Goal: Task Accomplishment & Management: Manage account settings

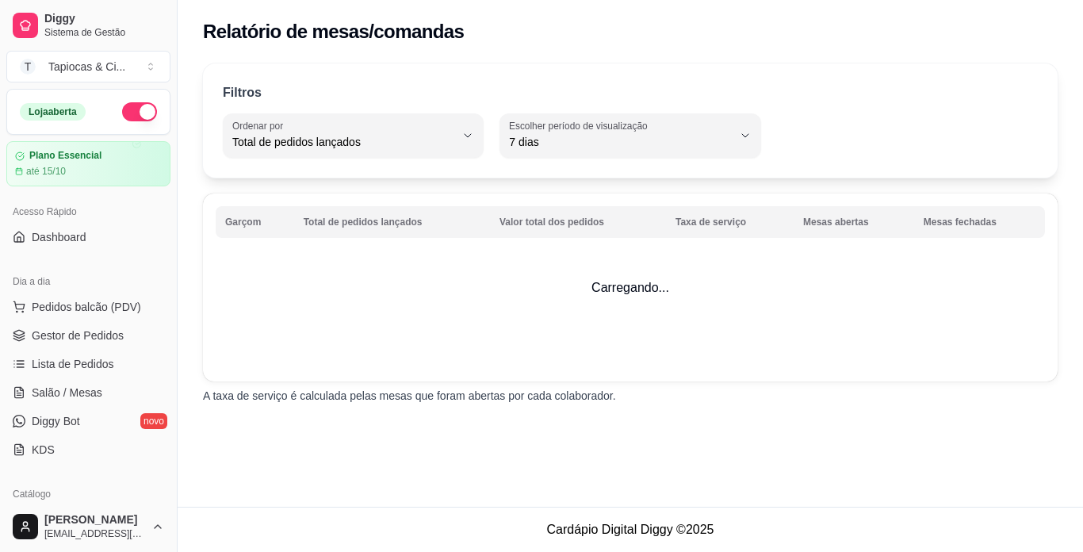
select select "TOTAL_OF_ORDERS"
select select "7"
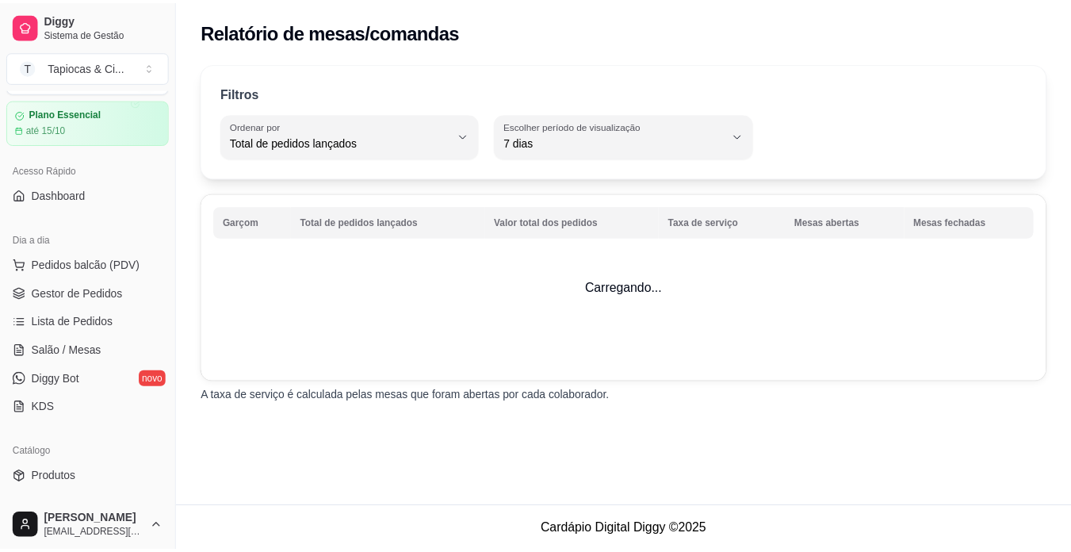
scroll to position [79, 0]
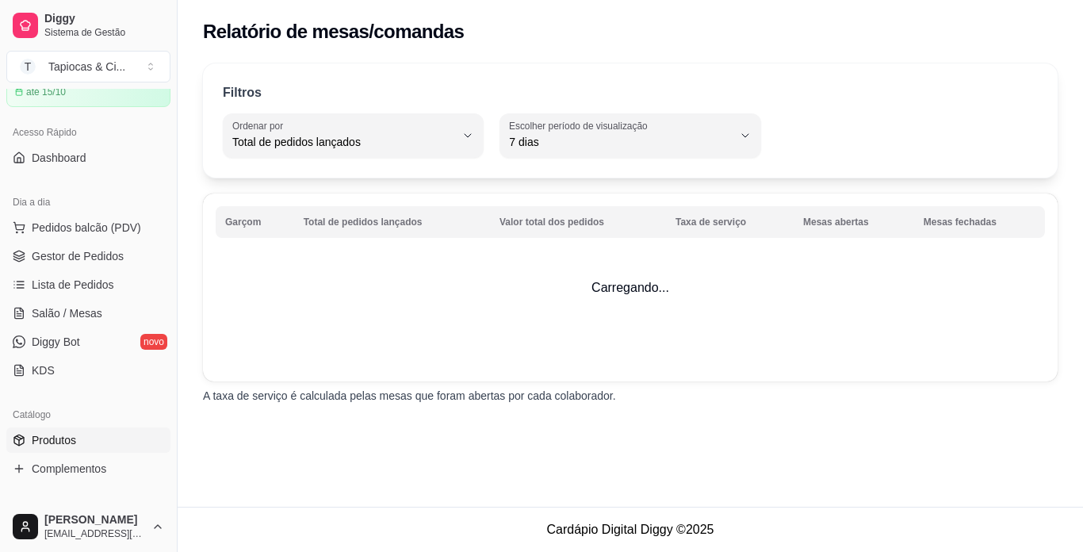
click at [68, 441] on span "Produtos" at bounding box center [54, 440] width 44 height 16
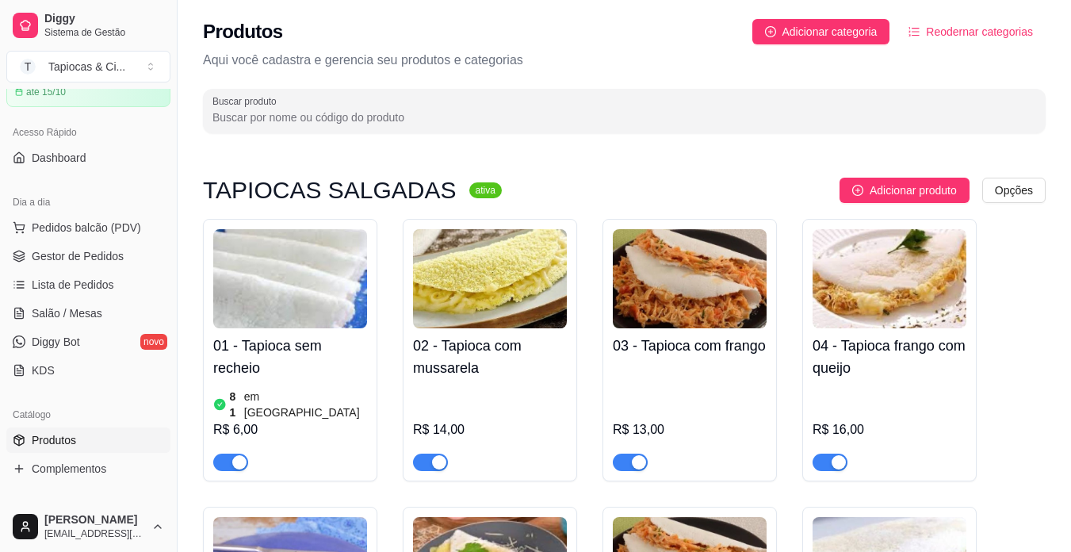
click at [58, 438] on span "Produtos" at bounding box center [54, 440] width 44 height 16
click at [136, 251] on link "Gestor de Pedidos" at bounding box center [88, 255] width 164 height 25
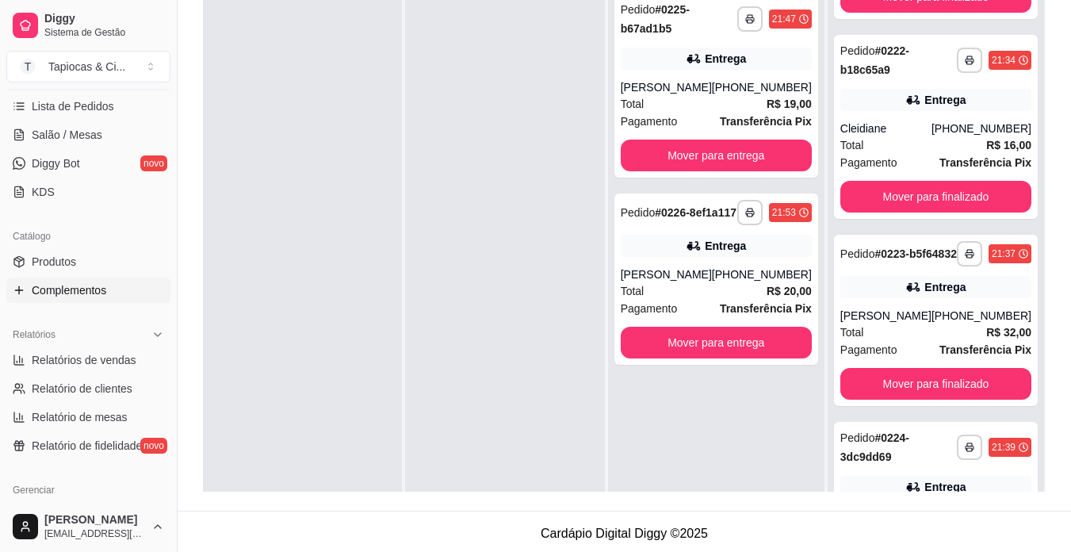
scroll to position [317, 0]
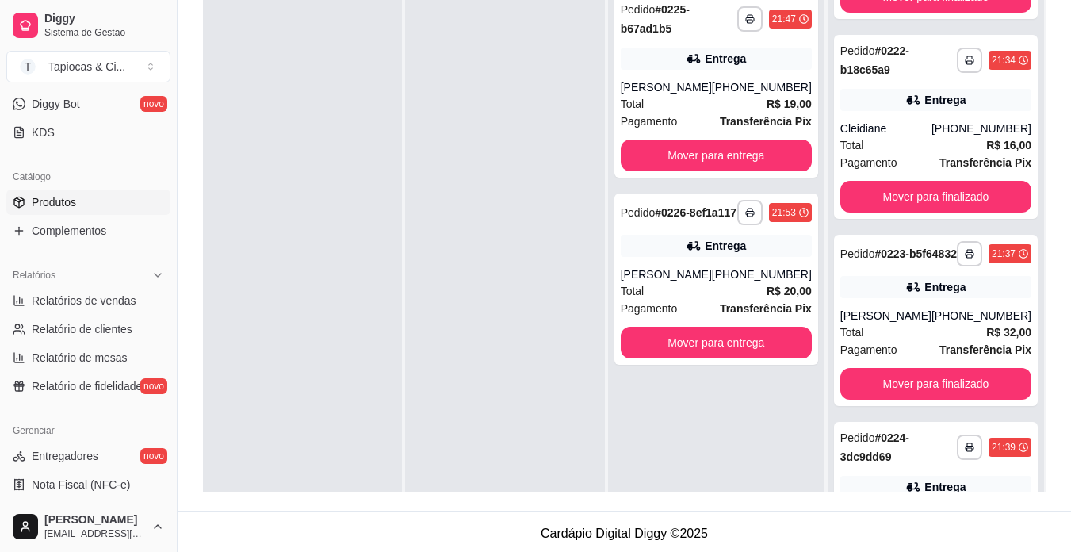
click at [64, 204] on span "Produtos" at bounding box center [54, 202] width 44 height 16
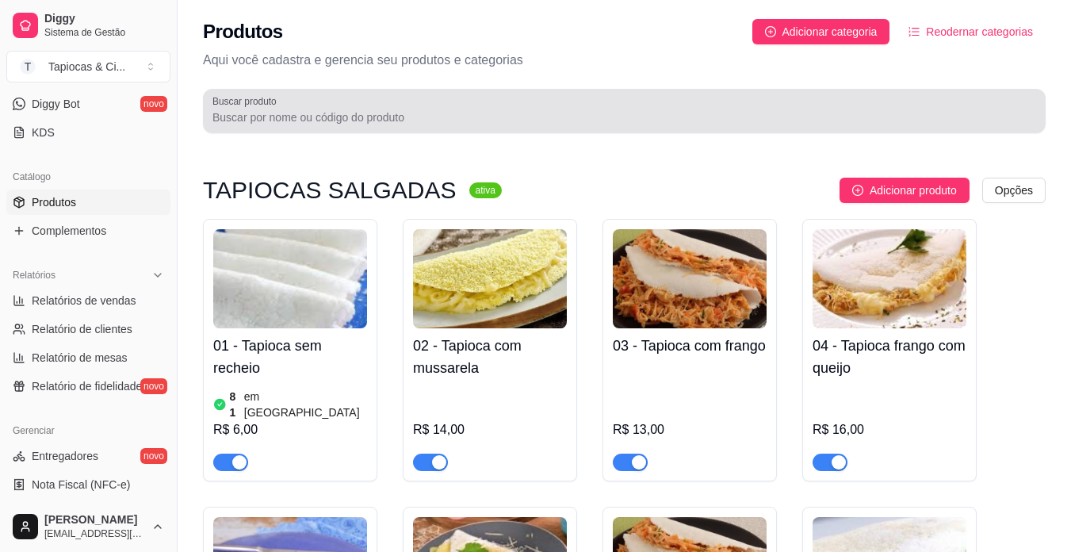
click at [767, 103] on div at bounding box center [625, 111] width 824 height 32
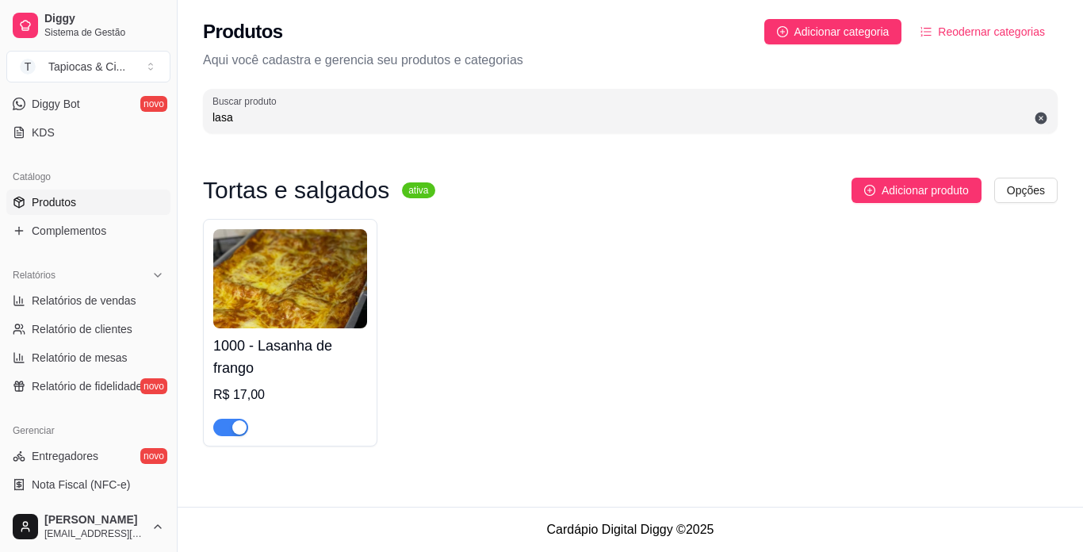
type input "lasa"
click at [322, 347] on h4 "1000 - Lasanha de frango" at bounding box center [290, 357] width 154 height 44
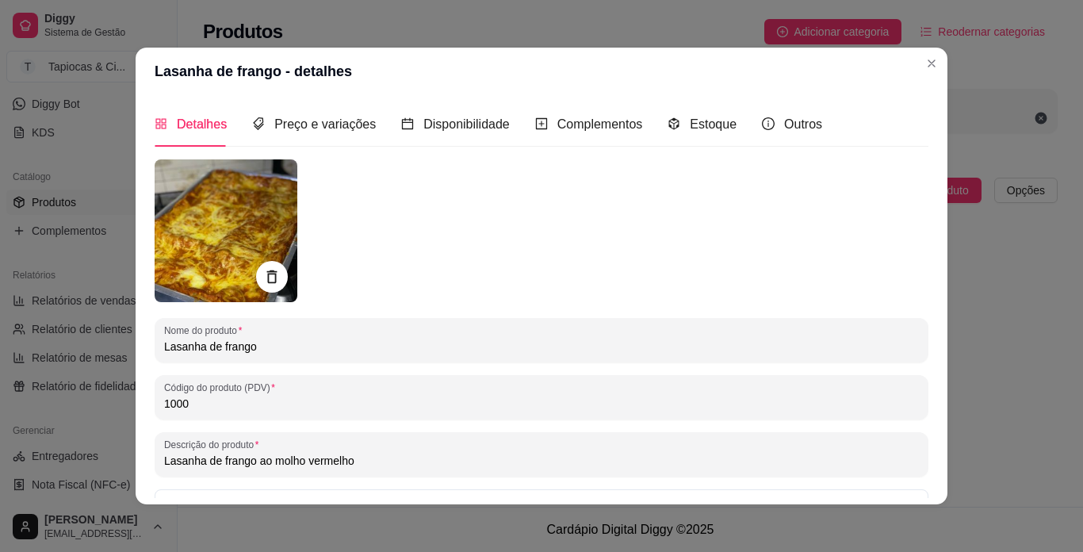
click at [322, 339] on input "Lasanha de frango" at bounding box center [541, 347] width 755 height 16
click at [331, 128] on span "Preço e variações" at bounding box center [324, 123] width 101 height 13
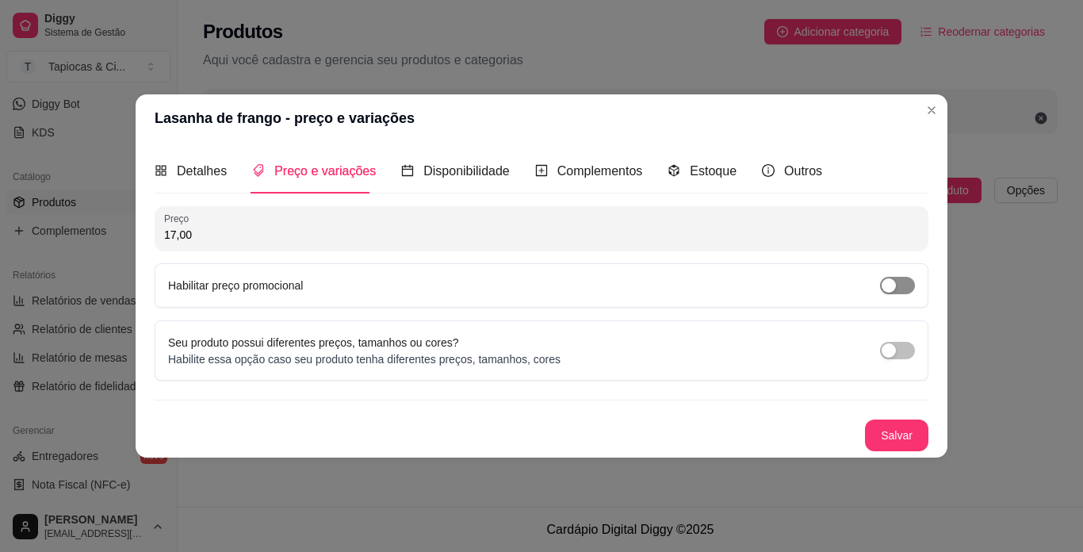
click at [908, 283] on span "button" at bounding box center [897, 285] width 35 height 17
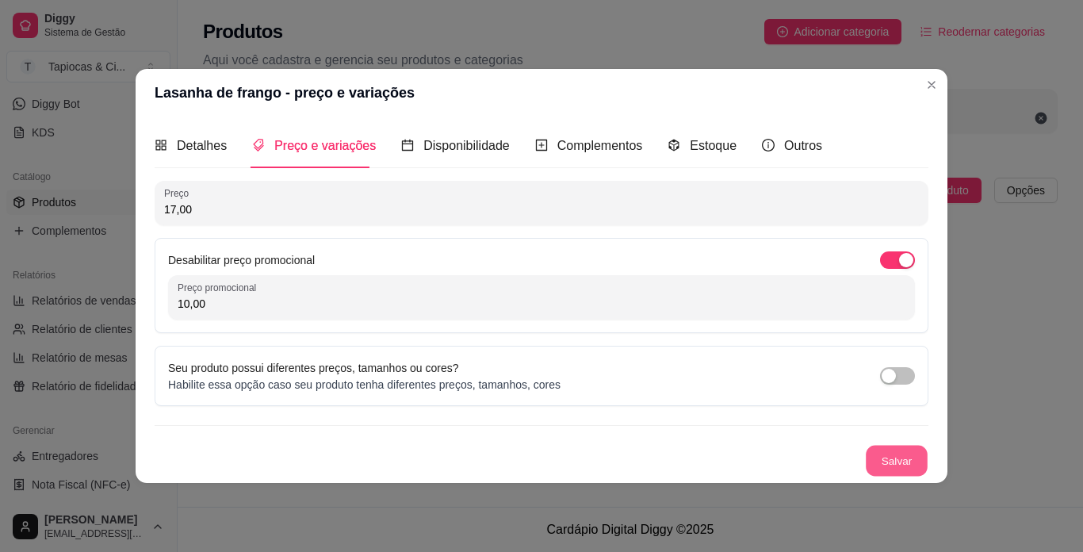
click at [917, 455] on button "Salvar" at bounding box center [897, 461] width 62 height 31
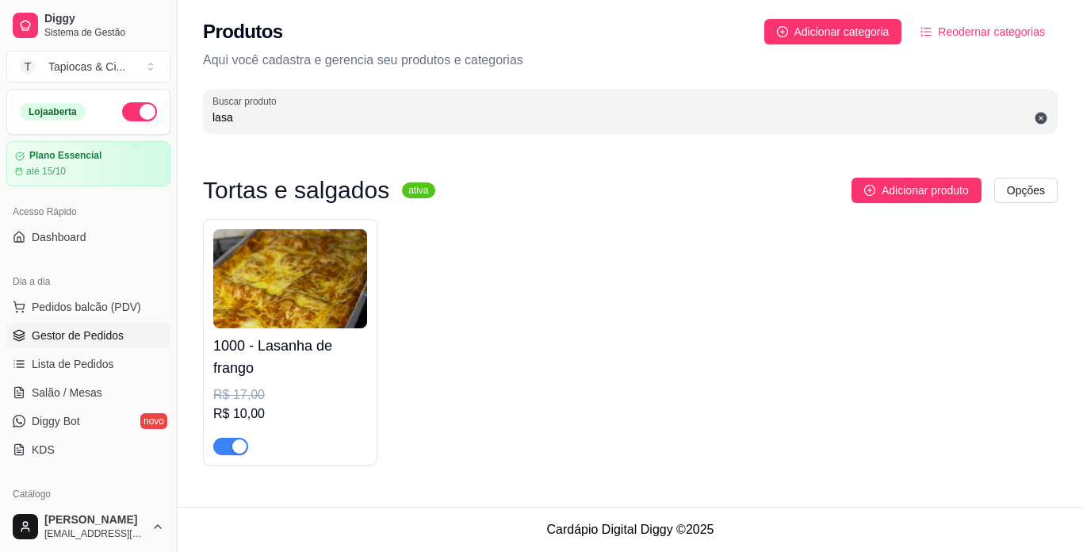
click at [72, 330] on span "Gestor de Pedidos" at bounding box center [78, 335] width 92 height 16
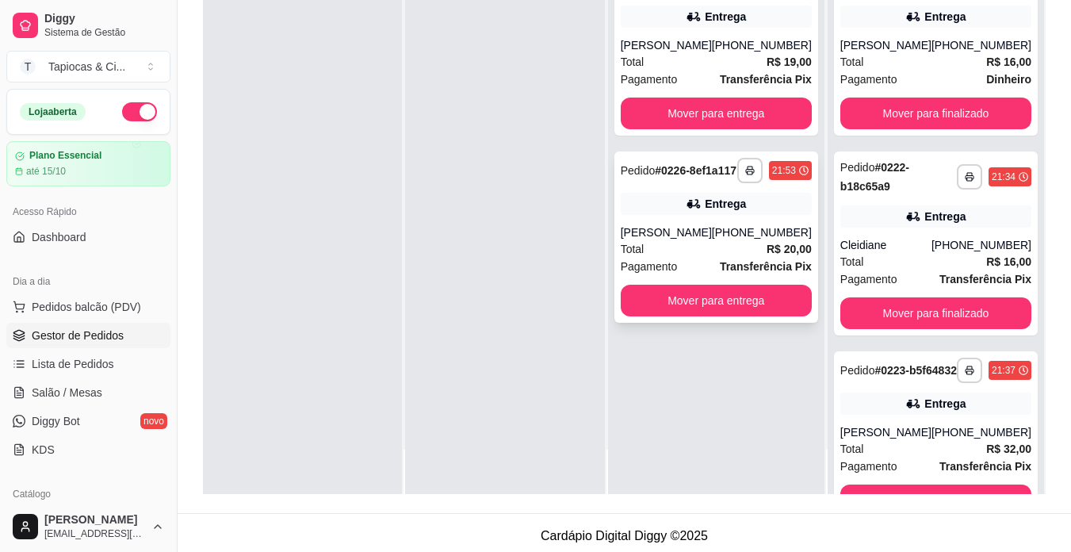
scroll to position [242, 0]
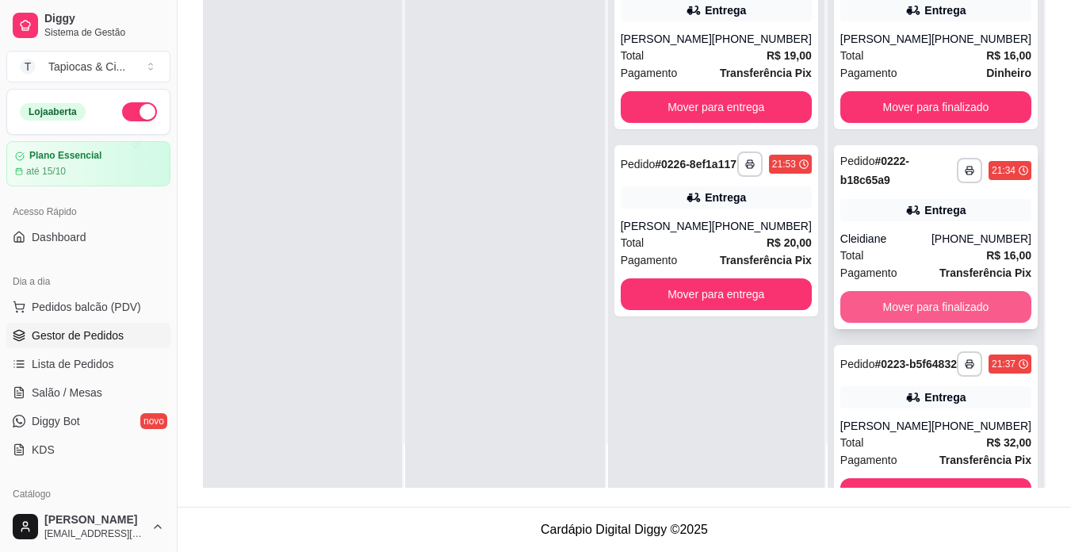
click at [921, 304] on button "Mover para finalizado" at bounding box center [936, 307] width 191 height 32
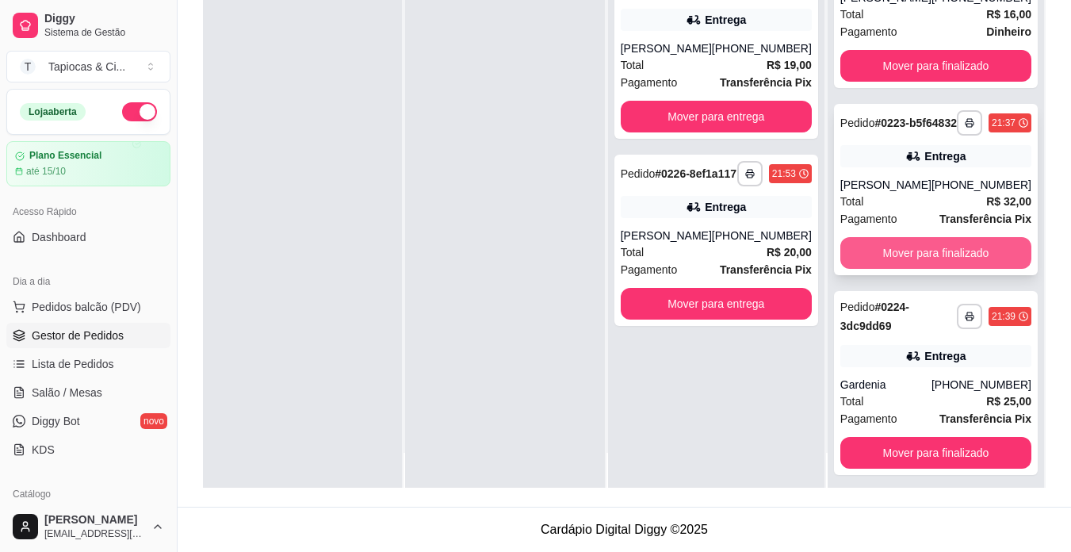
scroll to position [44, 0]
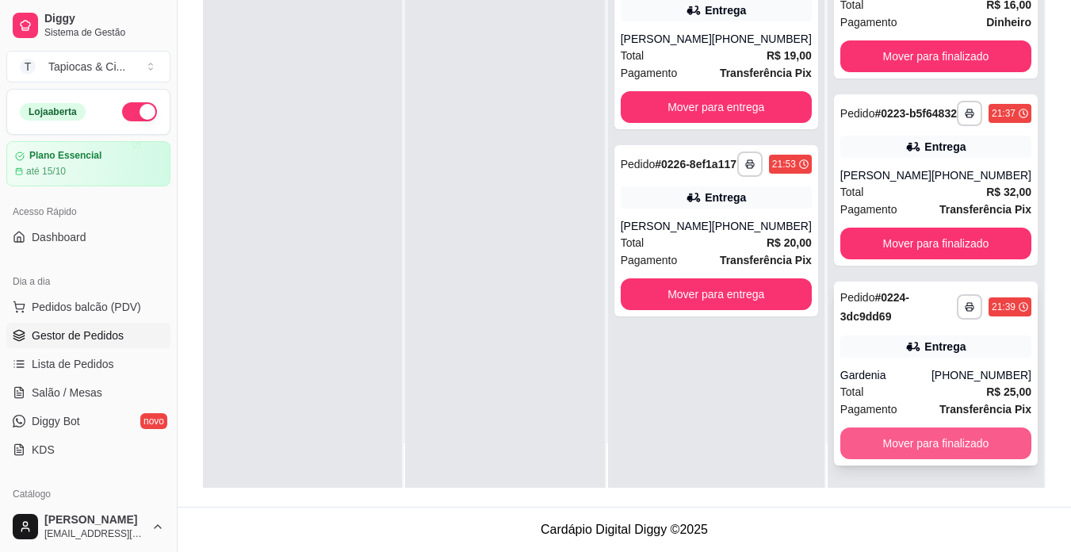
click at [899, 452] on button "Mover para finalizado" at bounding box center [936, 443] width 191 height 32
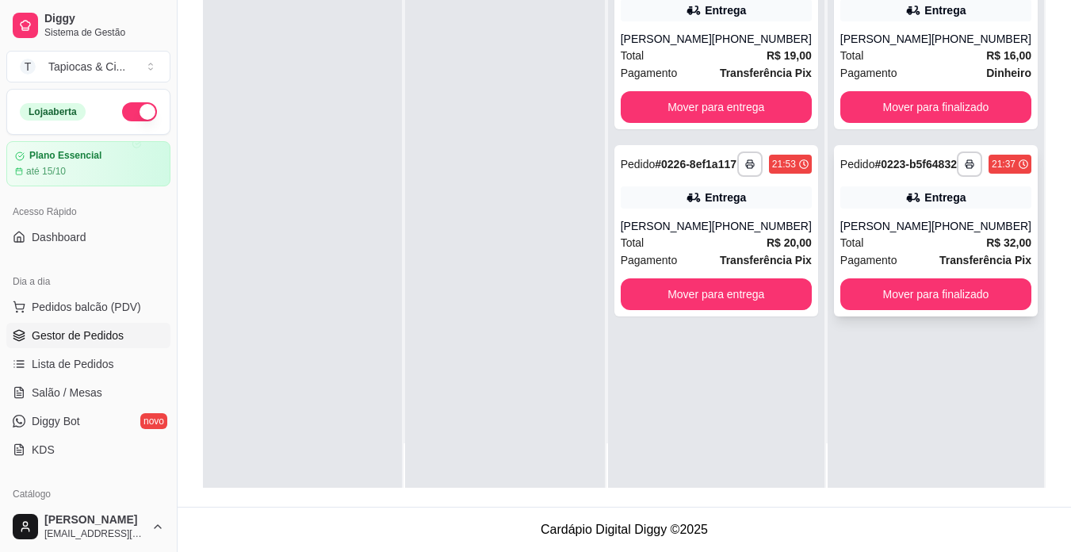
scroll to position [0, 0]
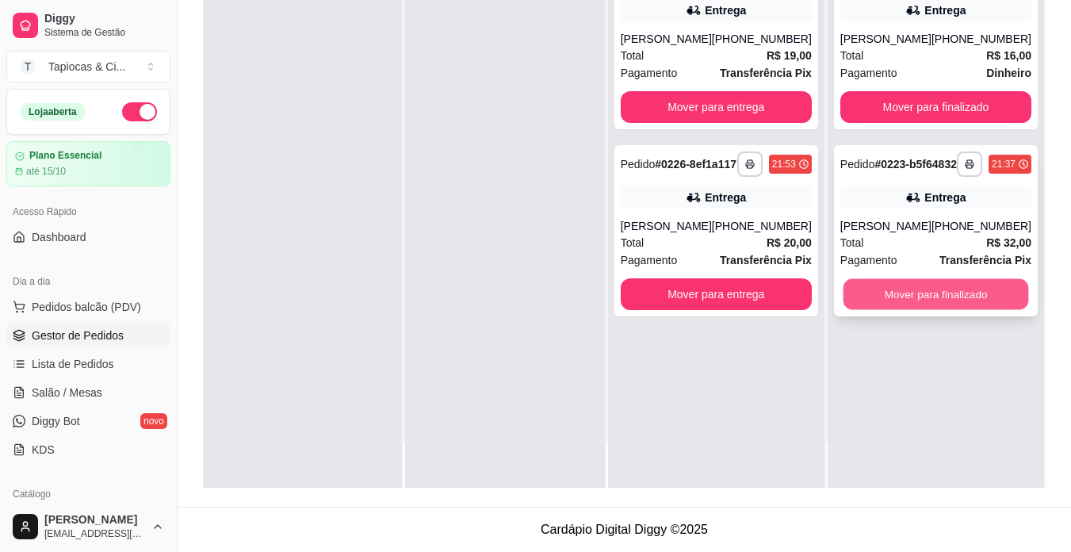
click at [936, 308] on button "Mover para finalizado" at bounding box center [936, 294] width 186 height 31
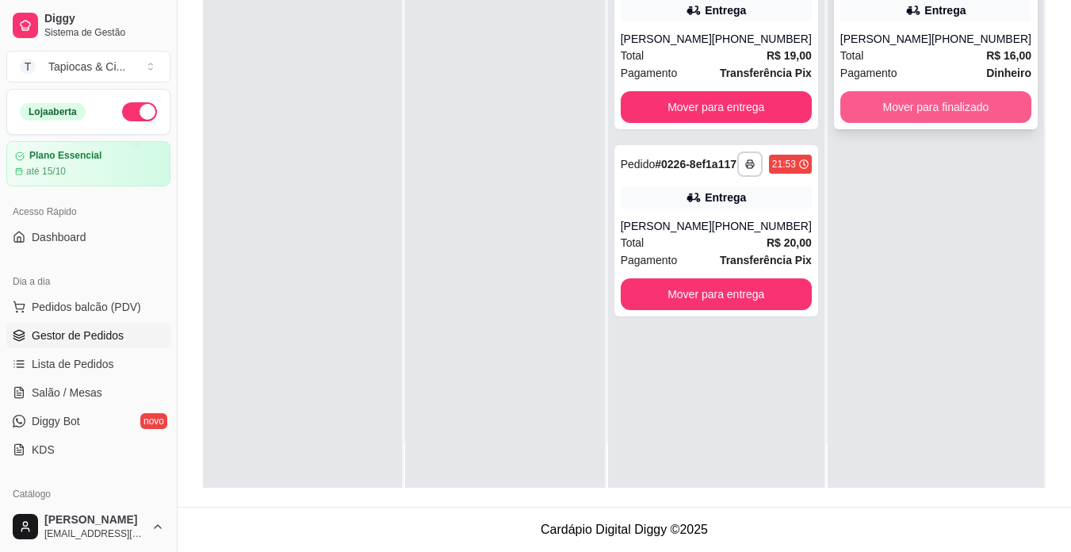
click at [978, 101] on button "Mover para finalizado" at bounding box center [936, 107] width 191 height 32
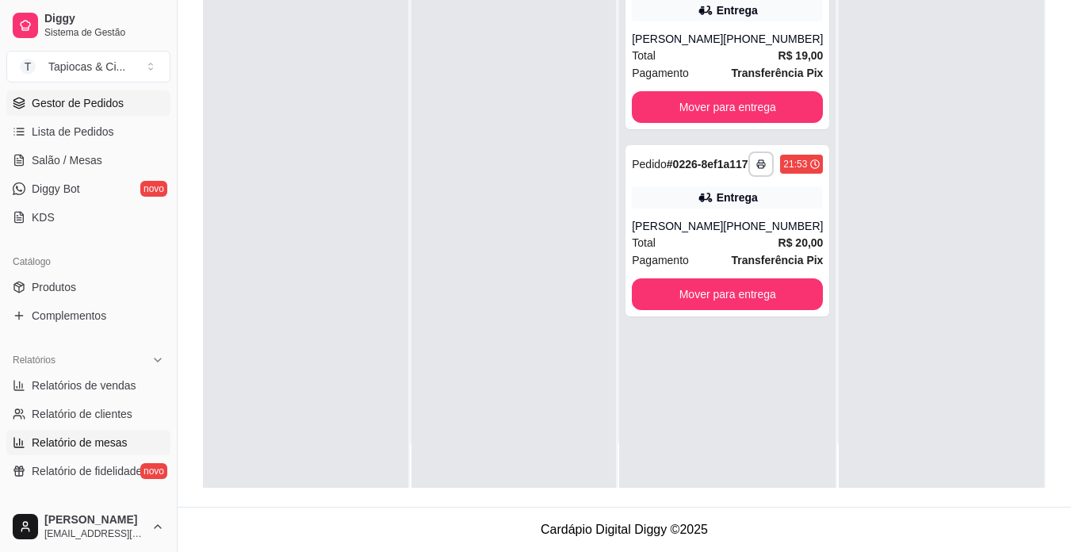
scroll to position [193, 0]
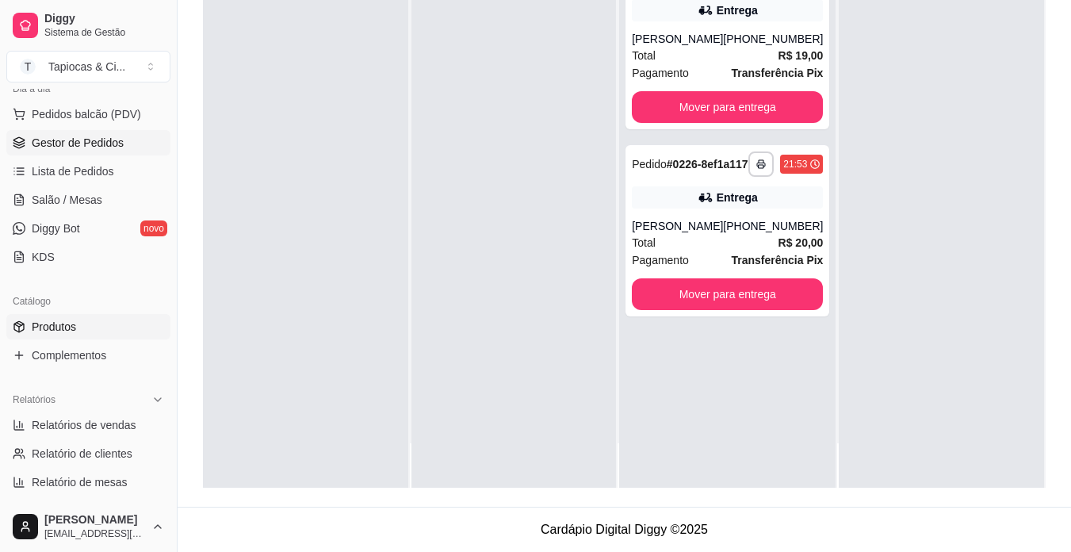
click at [71, 330] on span "Produtos" at bounding box center [54, 327] width 44 height 16
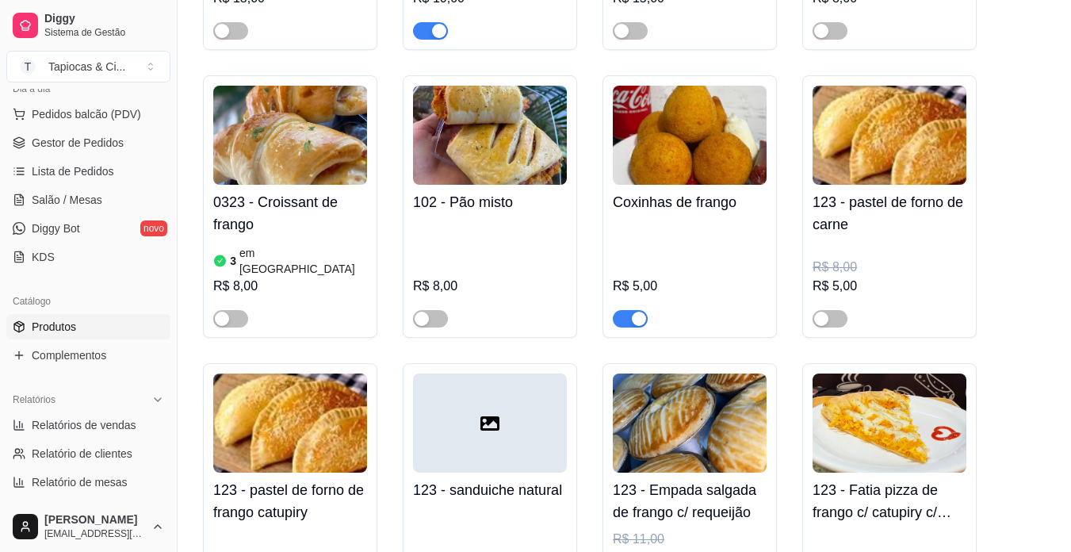
scroll to position [4837, 0]
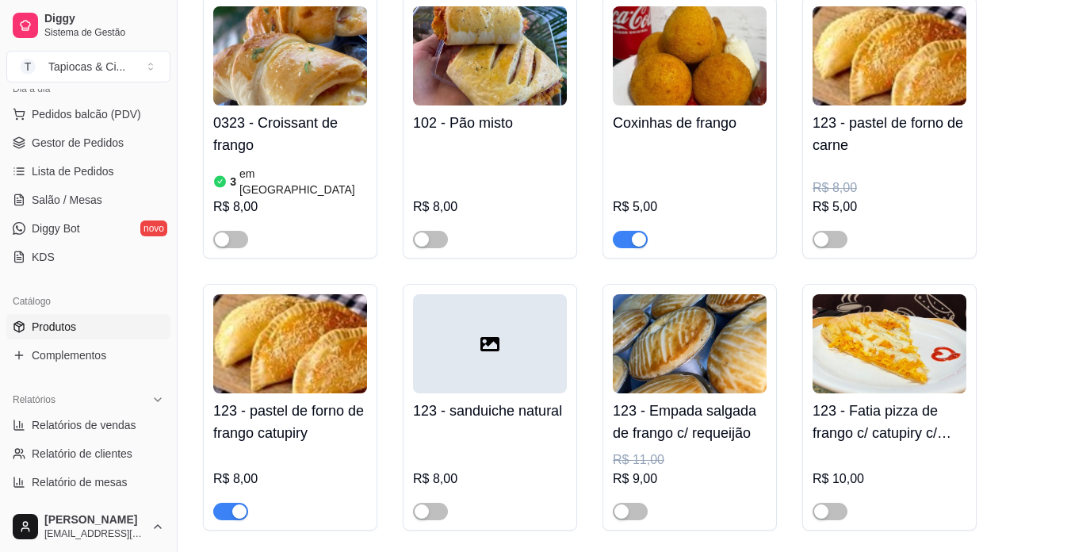
click at [622, 231] on span "button" at bounding box center [630, 239] width 35 height 17
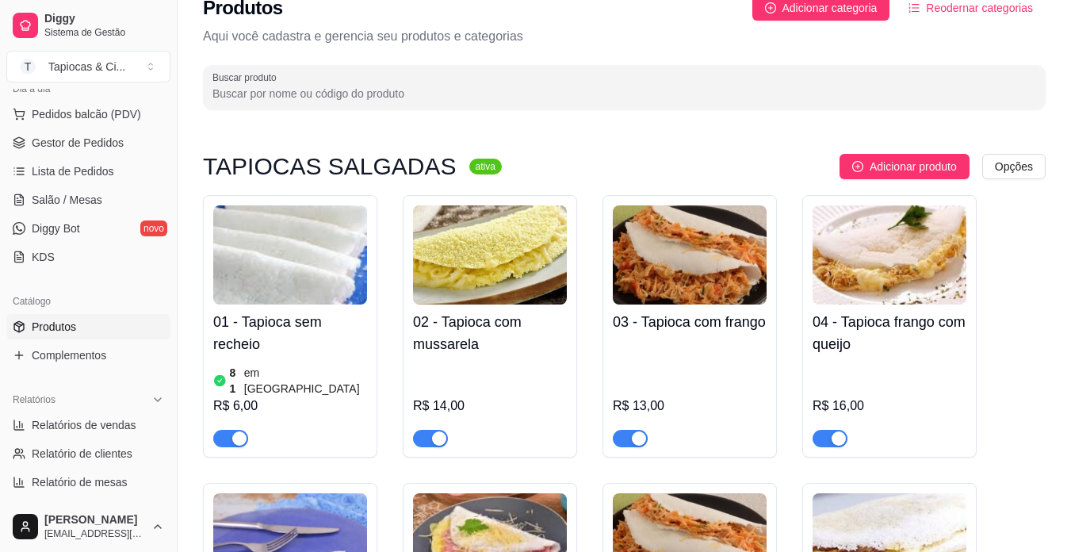
scroll to position [0, 0]
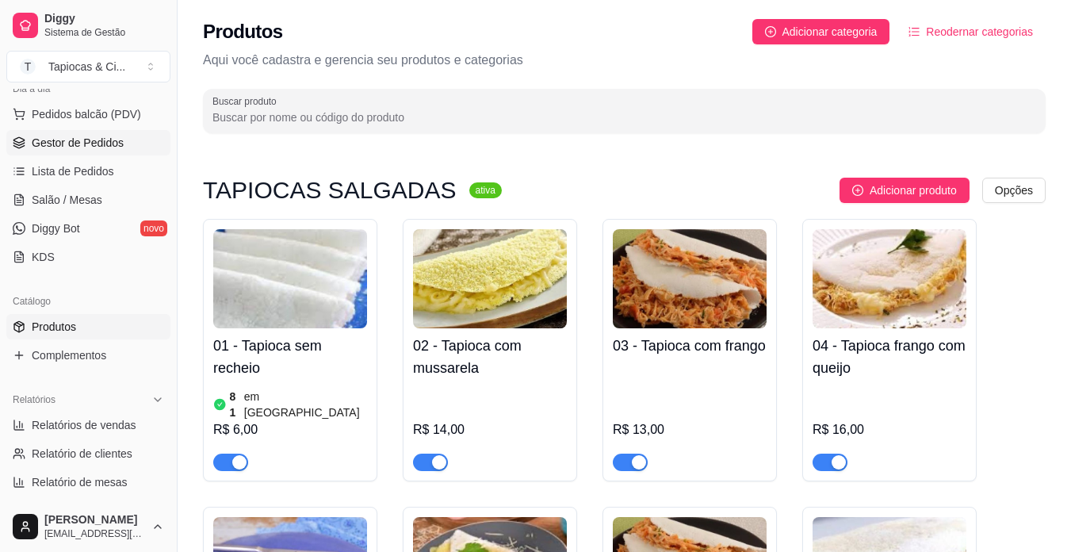
click at [90, 144] on span "Gestor de Pedidos" at bounding box center [78, 143] width 92 height 16
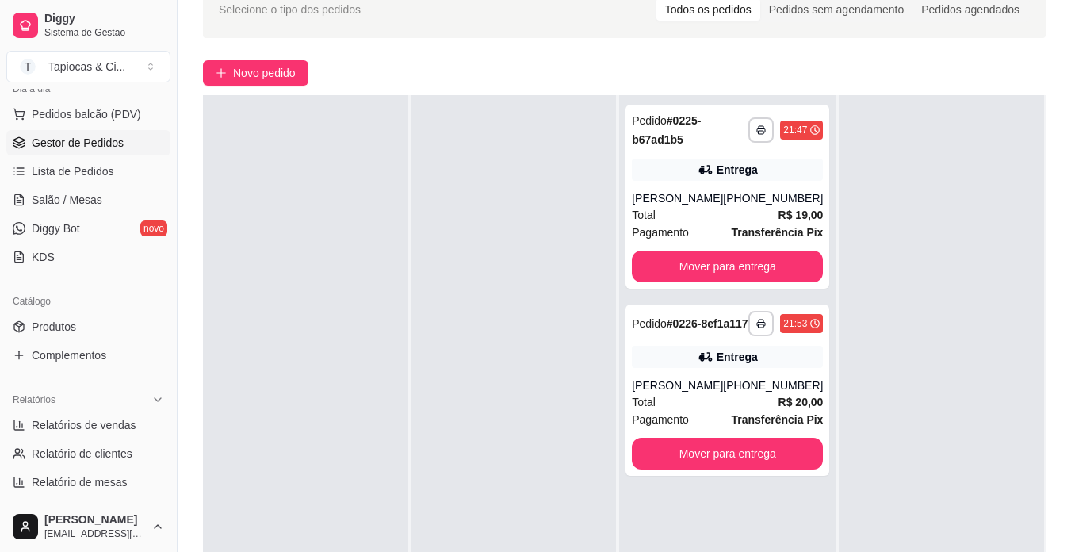
scroll to position [163, 0]
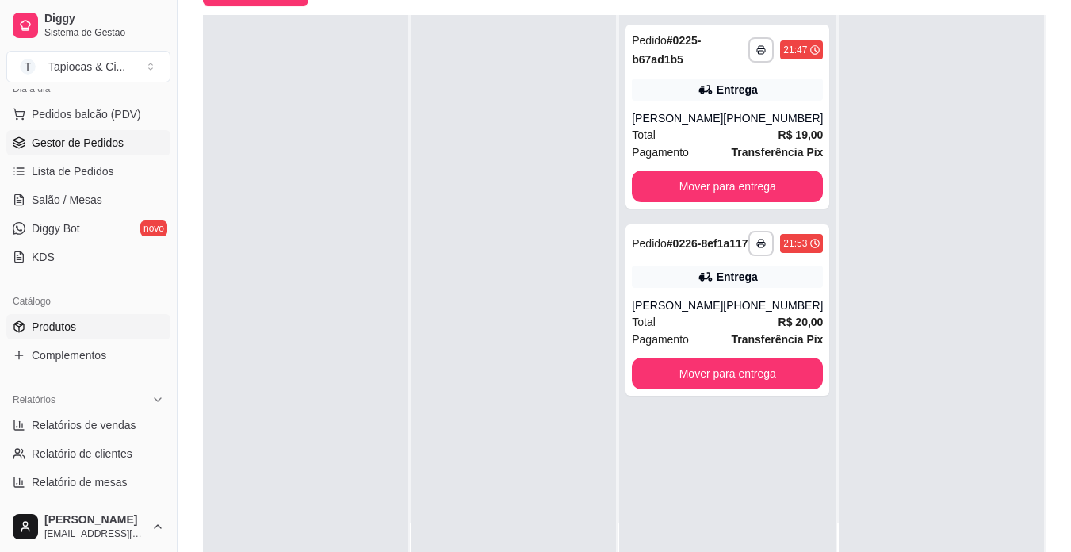
click at [105, 322] on link "Produtos" at bounding box center [88, 326] width 164 height 25
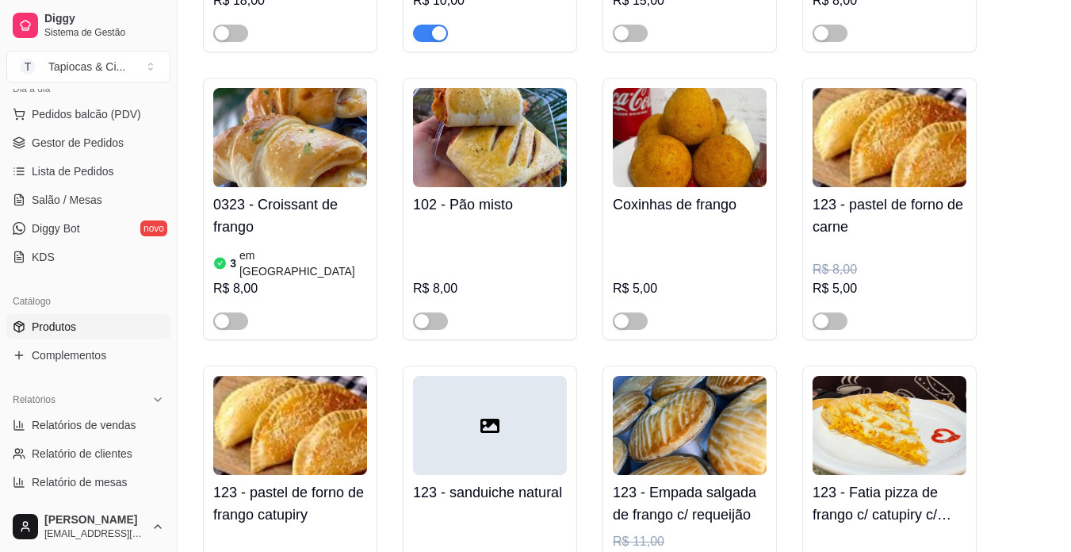
scroll to position [4758, 0]
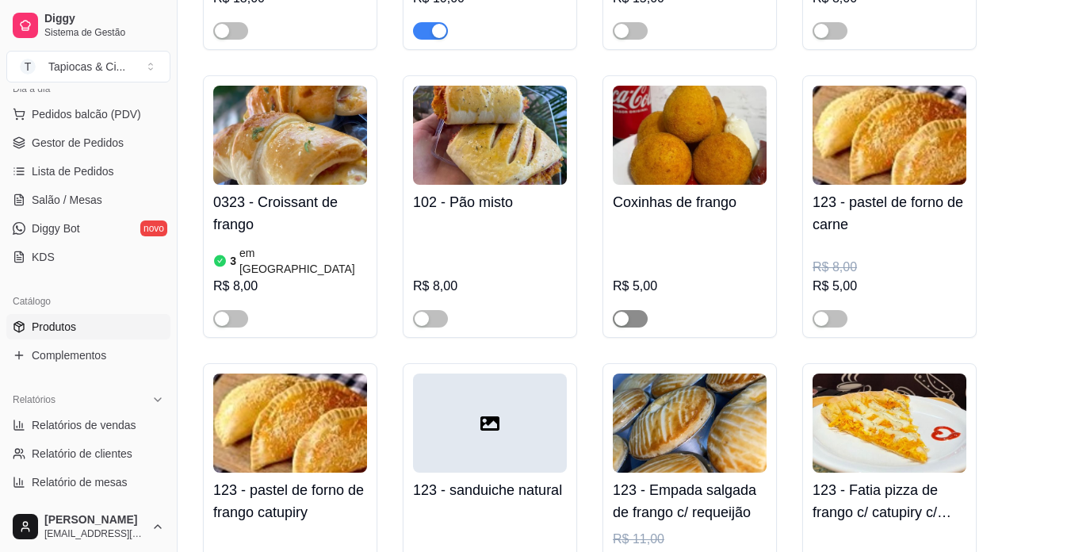
click at [645, 310] on span "button" at bounding box center [630, 318] width 35 height 17
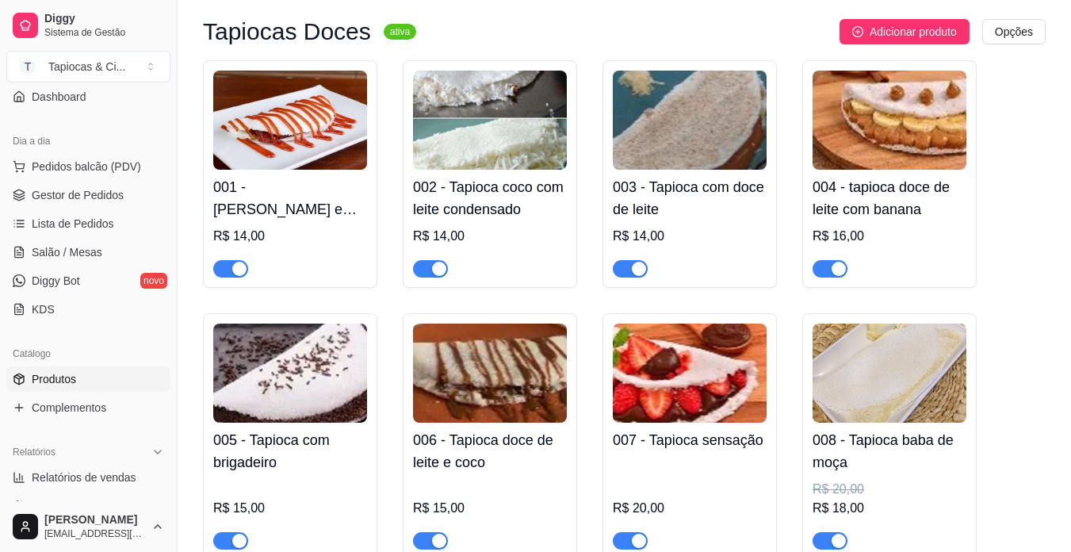
scroll to position [113, 0]
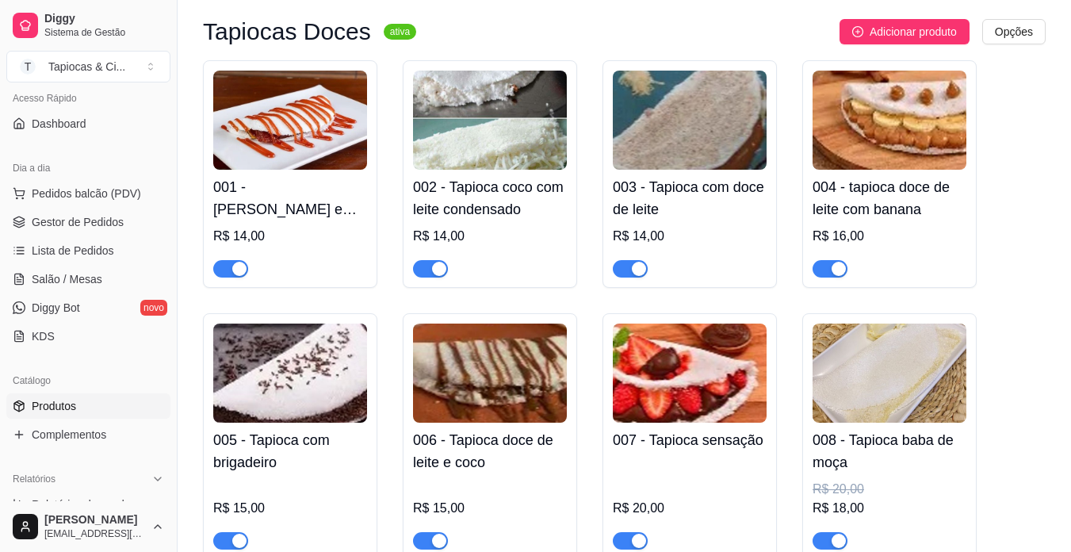
click at [94, 227] on span "Gestor de Pedidos" at bounding box center [78, 222] width 92 height 16
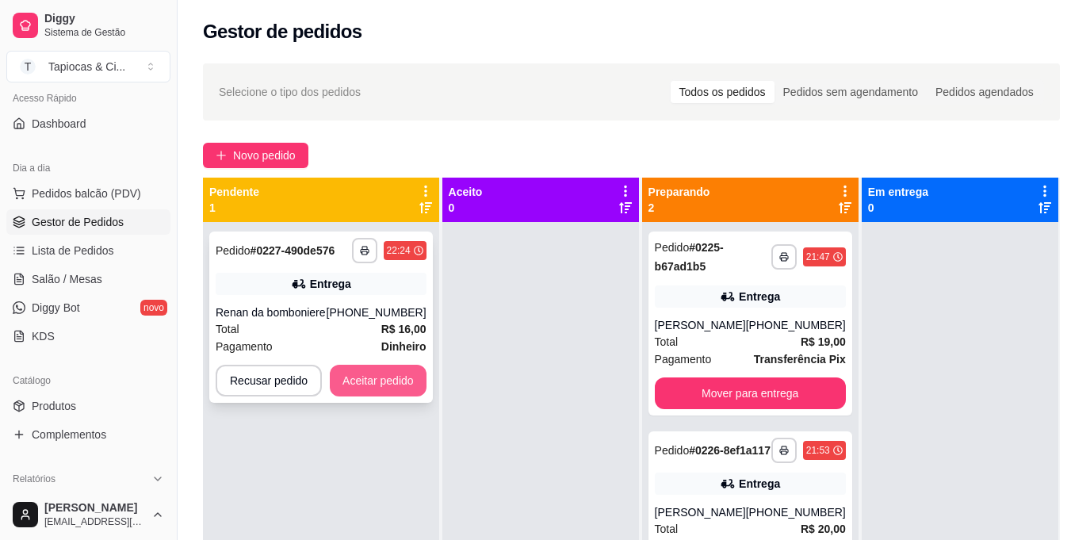
click at [371, 385] on button "Aceitar pedido" at bounding box center [378, 381] width 97 height 32
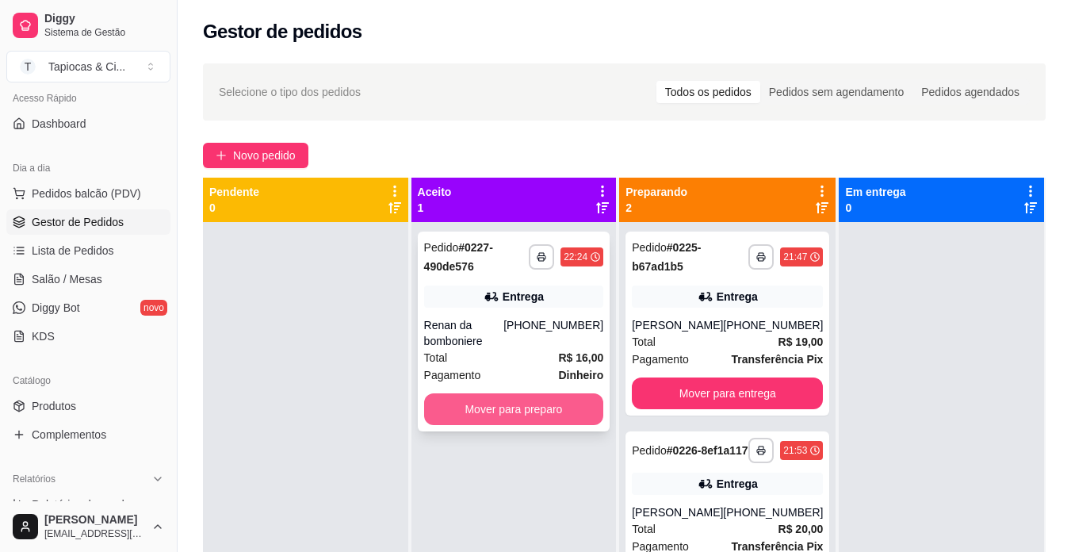
click at [511, 405] on button "Mover para preparo" at bounding box center [514, 409] width 180 height 32
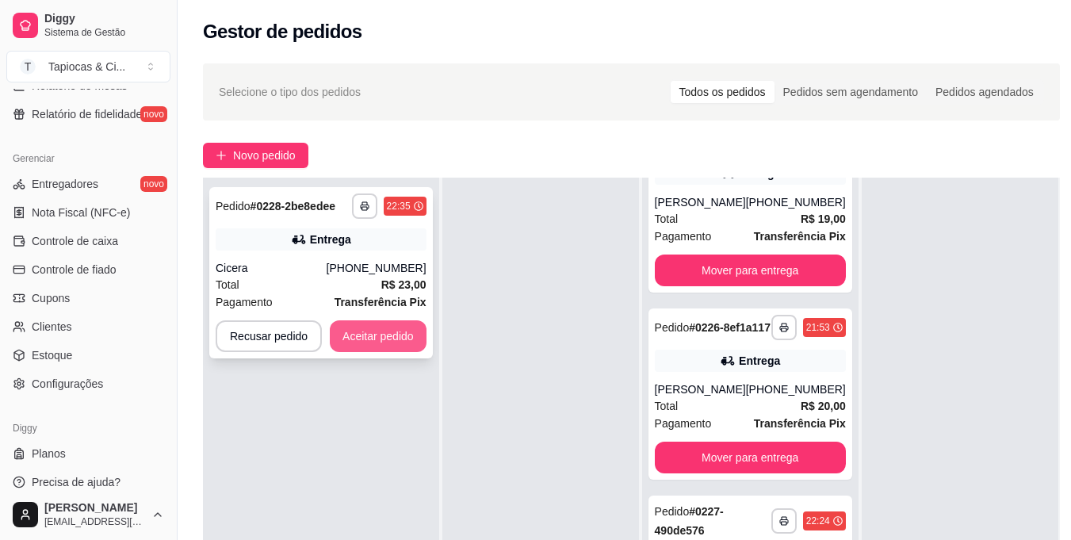
click at [378, 332] on button "Aceitar pedido" at bounding box center [378, 336] width 97 height 32
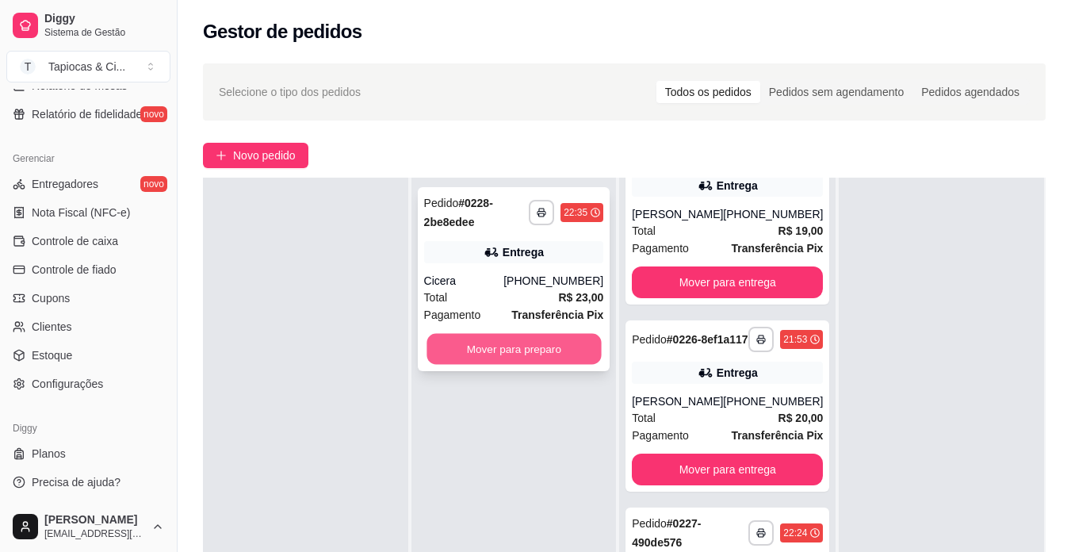
click at [472, 353] on button "Mover para preparo" at bounding box center [514, 349] width 174 height 31
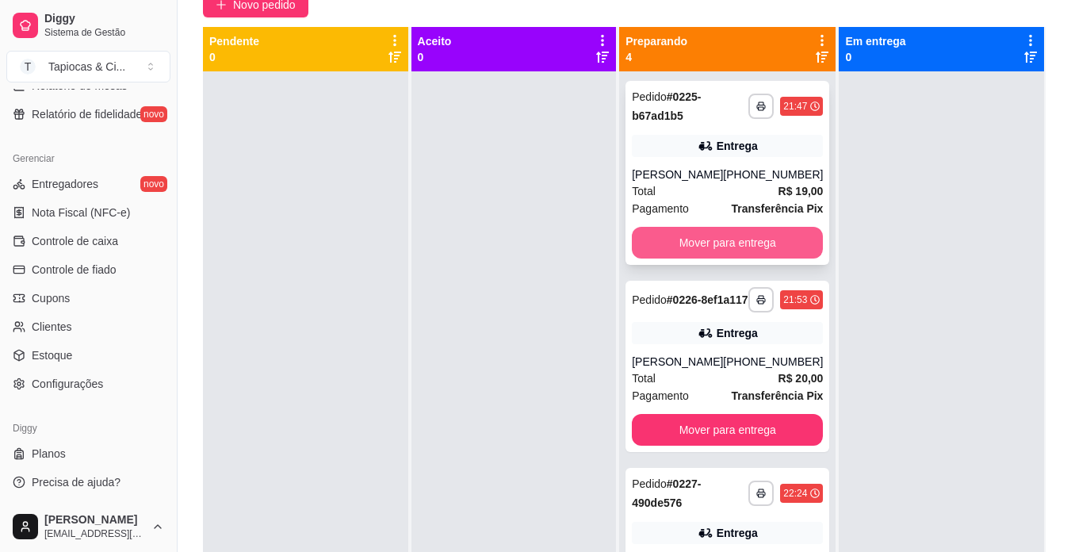
scroll to position [242, 0]
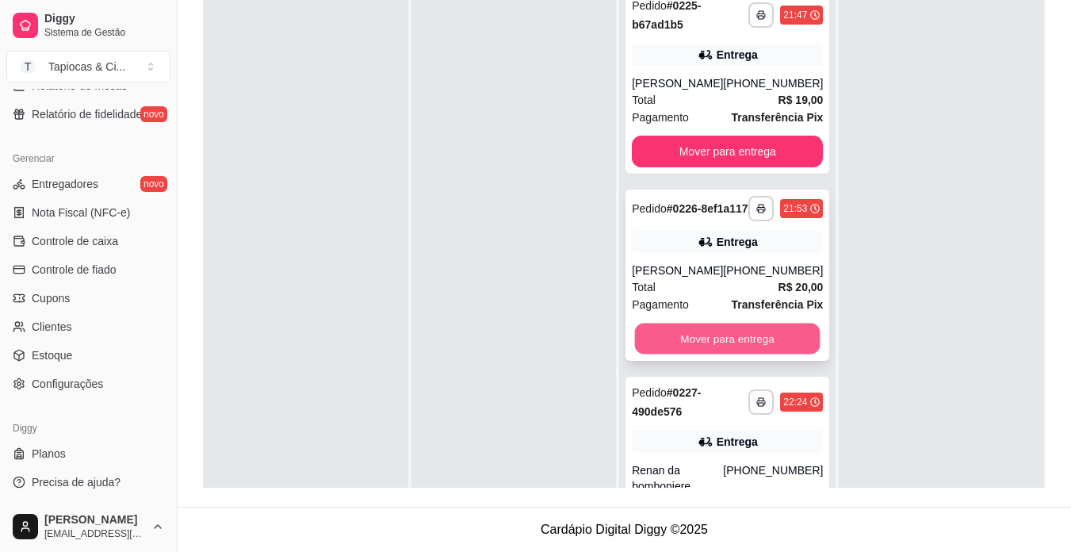
click at [729, 354] on button "Mover para entrega" at bounding box center [728, 339] width 186 height 31
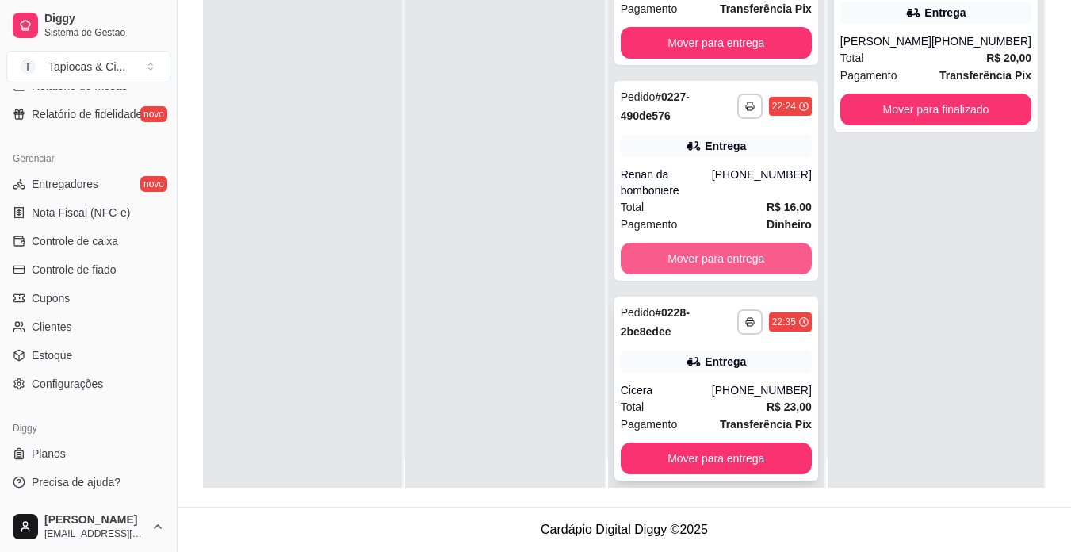
scroll to position [44, 0]
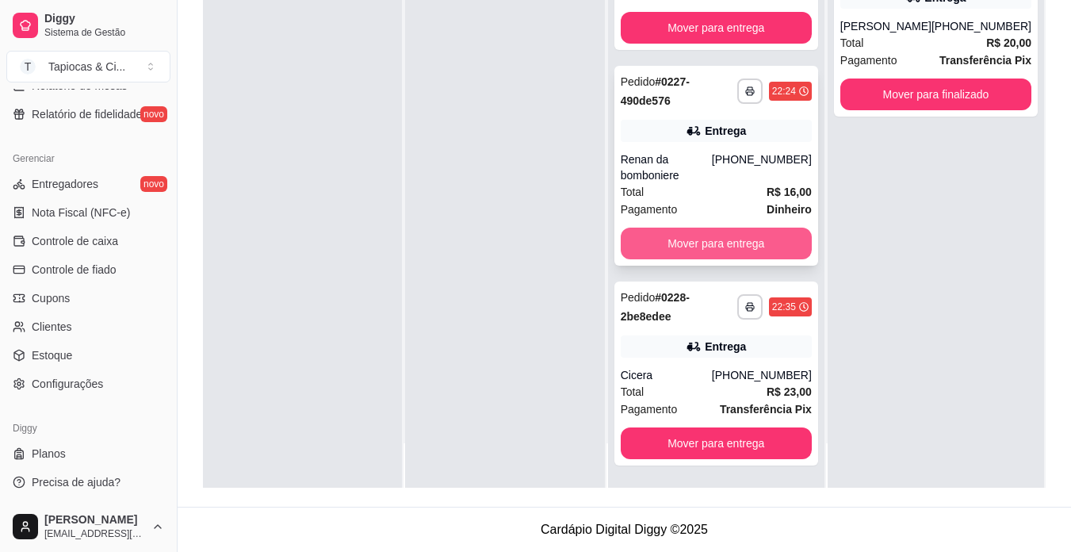
click at [751, 243] on button "Mover para entrega" at bounding box center [716, 244] width 191 height 32
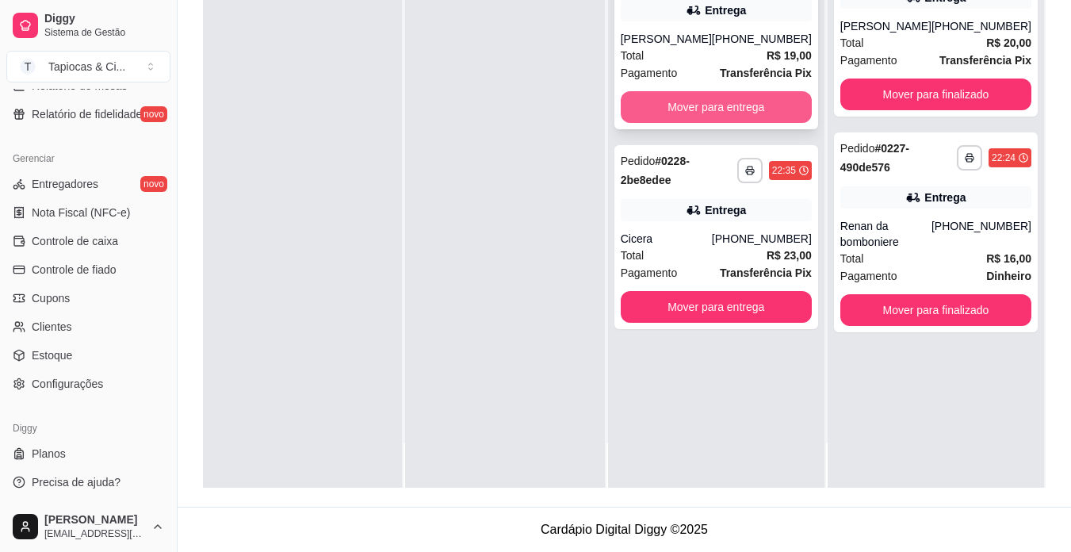
click at [749, 105] on button "Mover para entrega" at bounding box center [716, 107] width 191 height 32
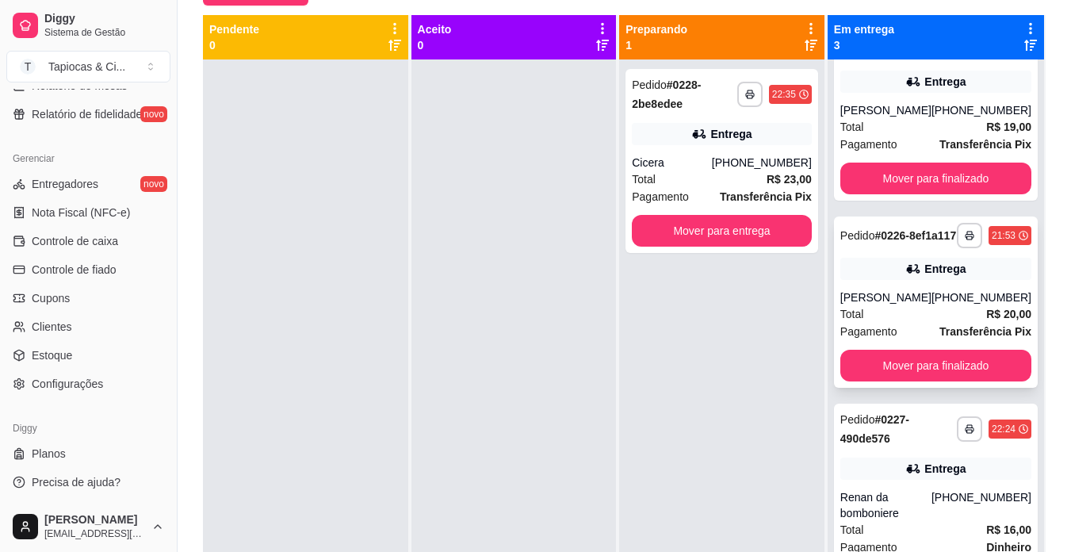
scroll to position [79, 0]
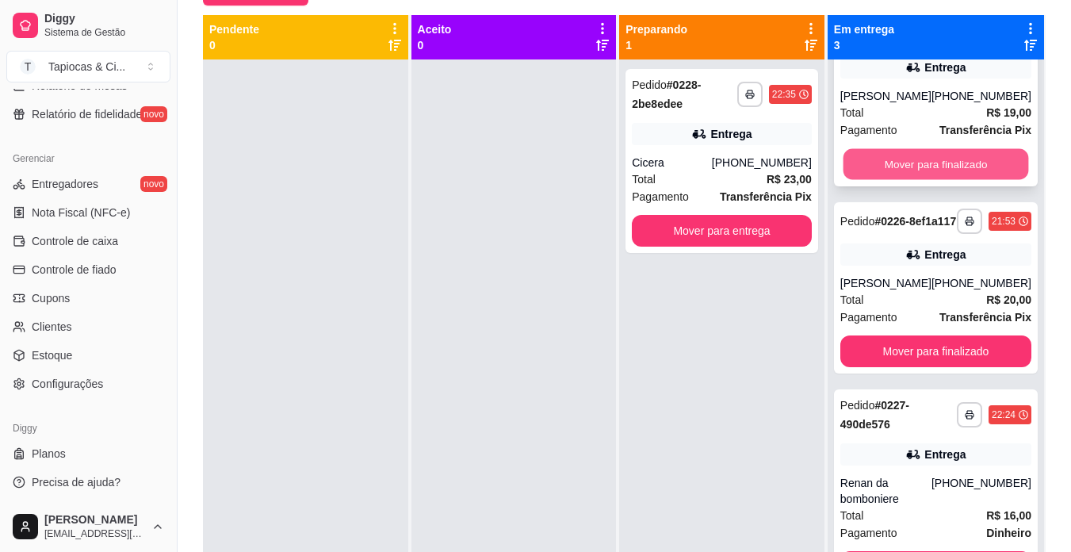
click at [907, 155] on button "Mover para finalizado" at bounding box center [936, 164] width 186 height 31
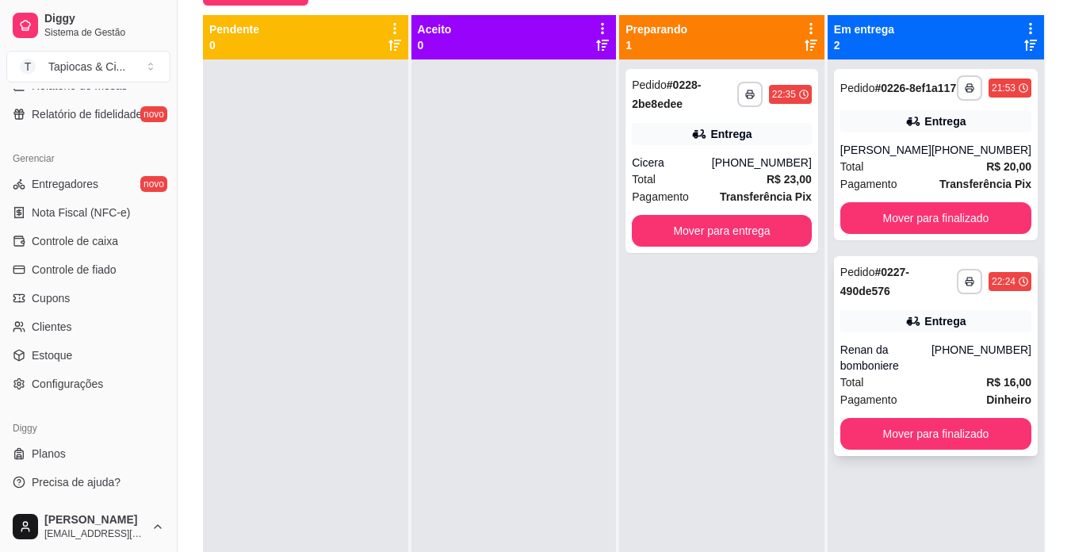
scroll to position [0, 0]
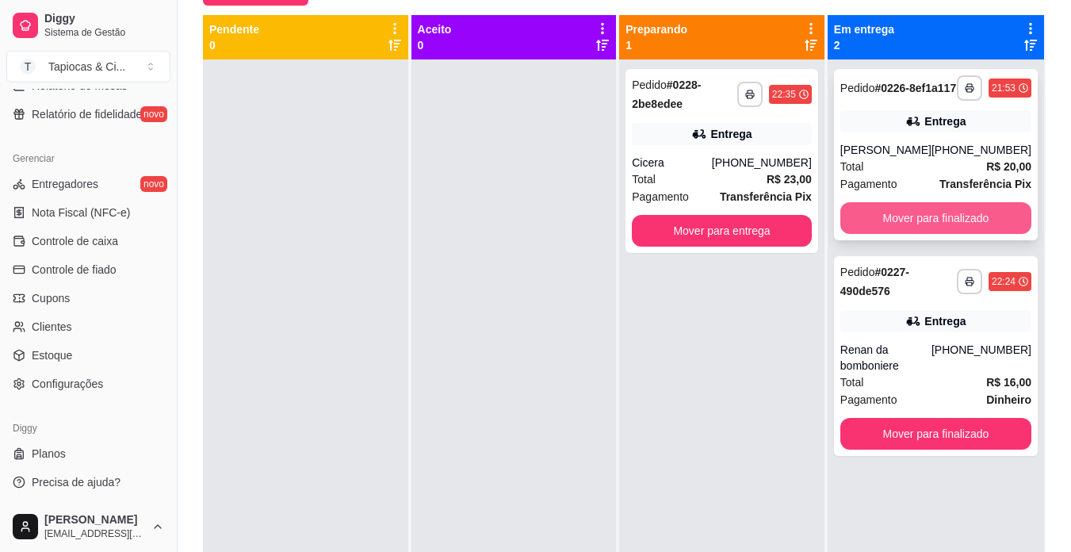
click at [925, 234] on button "Mover para finalizado" at bounding box center [936, 218] width 191 height 32
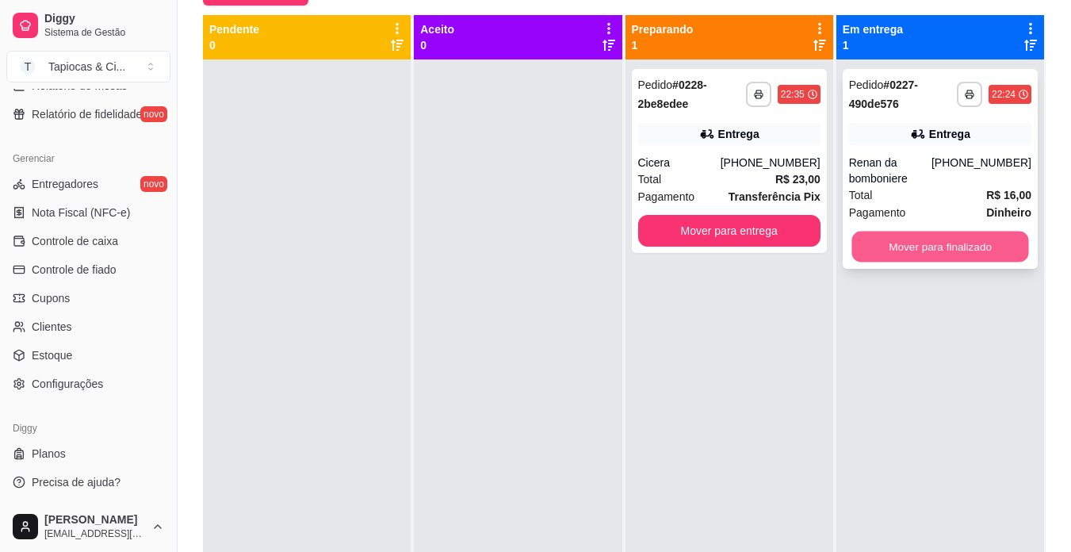
click at [926, 246] on button "Mover para finalizado" at bounding box center [940, 247] width 177 height 31
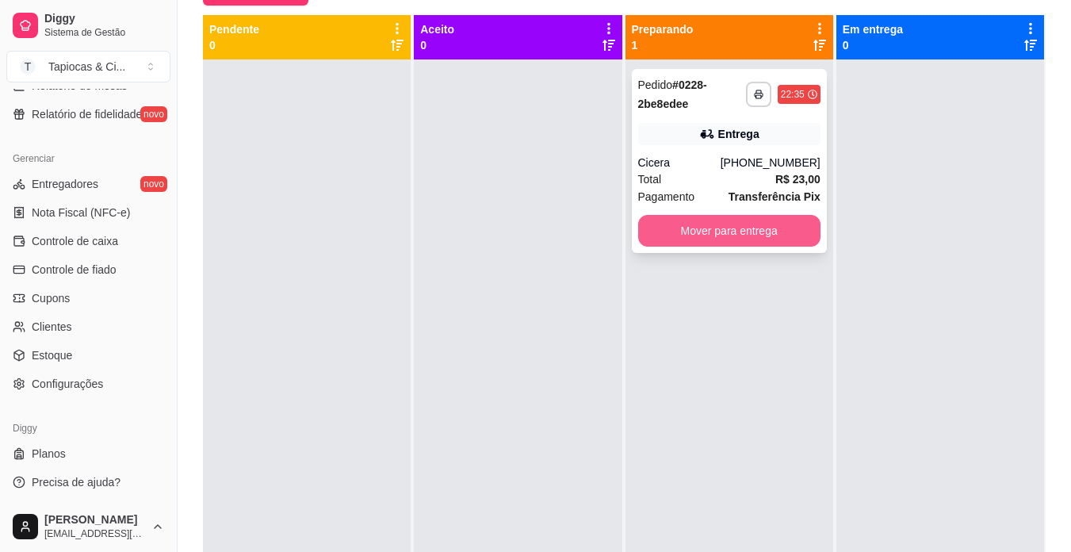
click at [762, 220] on button "Mover para entrega" at bounding box center [729, 231] width 182 height 32
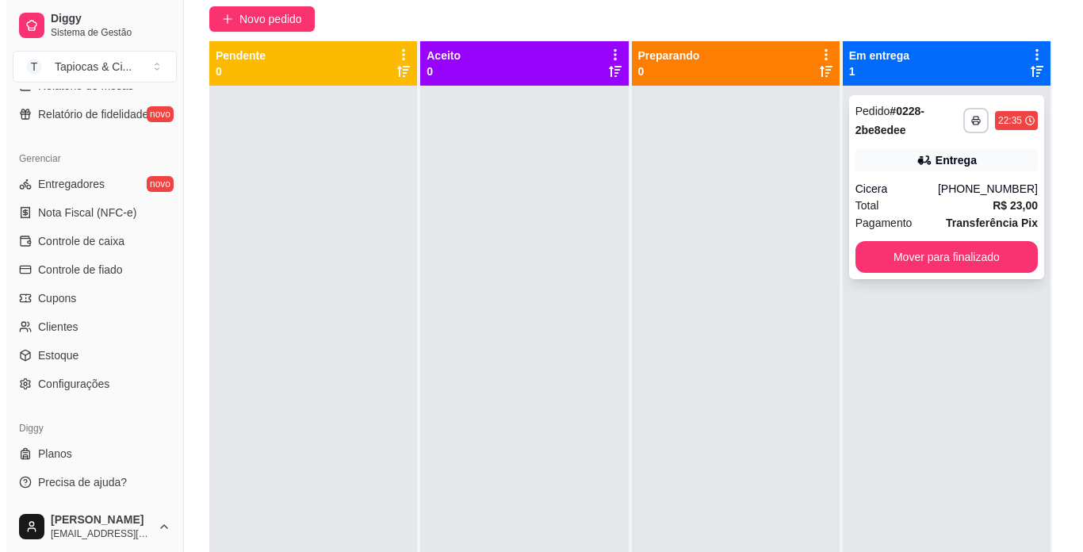
scroll to position [163, 0]
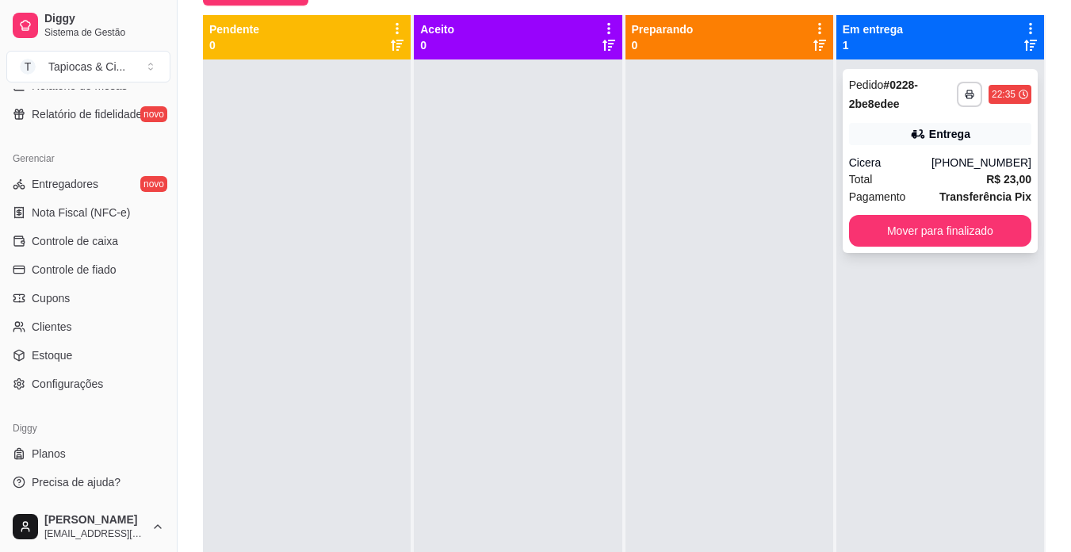
click at [961, 186] on div "Total R$ 23,00" at bounding box center [940, 178] width 182 height 17
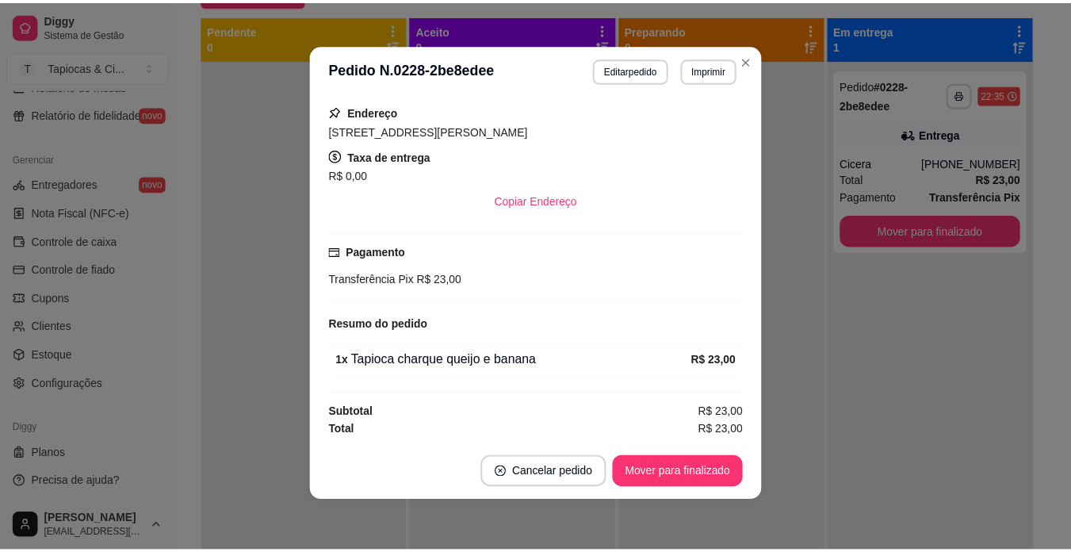
scroll to position [280, 0]
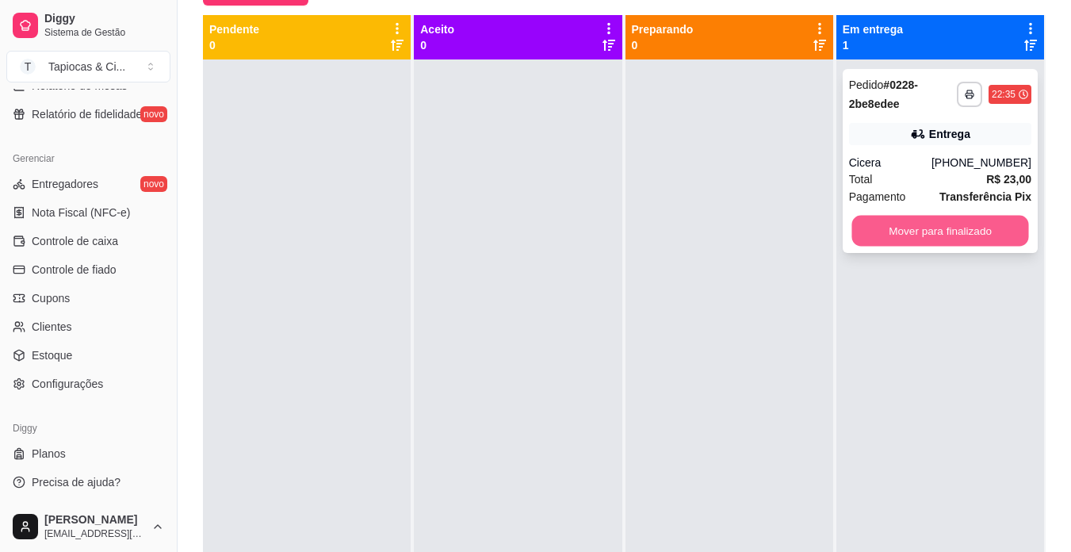
click at [938, 225] on button "Mover para finalizado" at bounding box center [940, 231] width 177 height 31
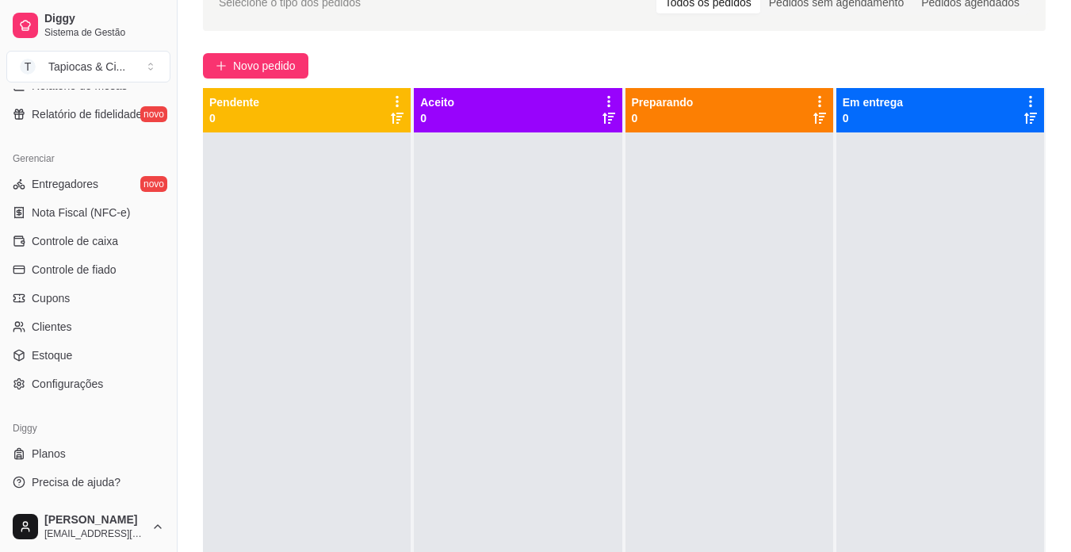
scroll to position [0, 0]
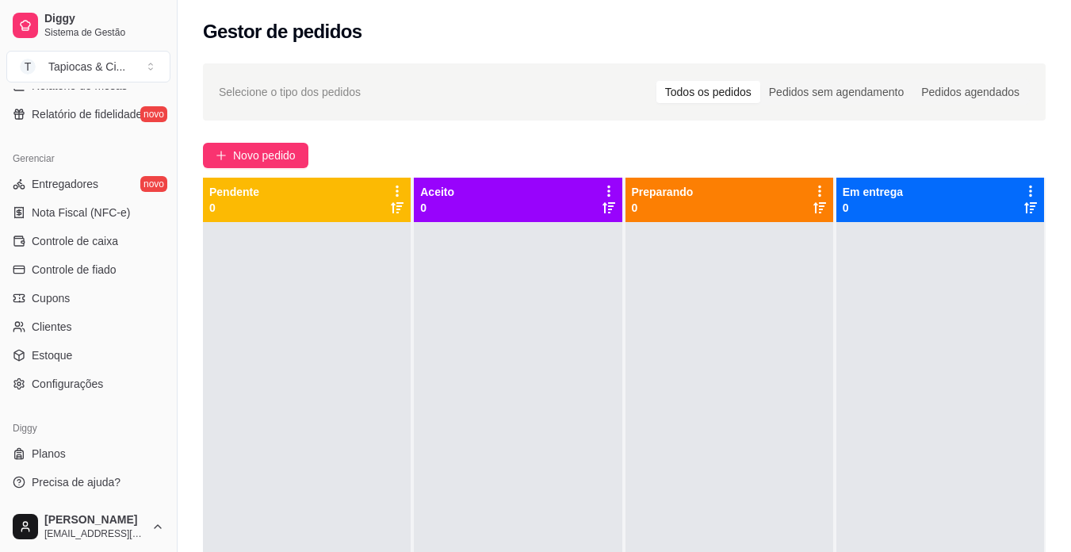
click at [362, 129] on div "Selecione o tipo dos pedidos Todos os pedidos Pedidos sem agendamento Pedidos a…" at bounding box center [625, 401] width 894 height 695
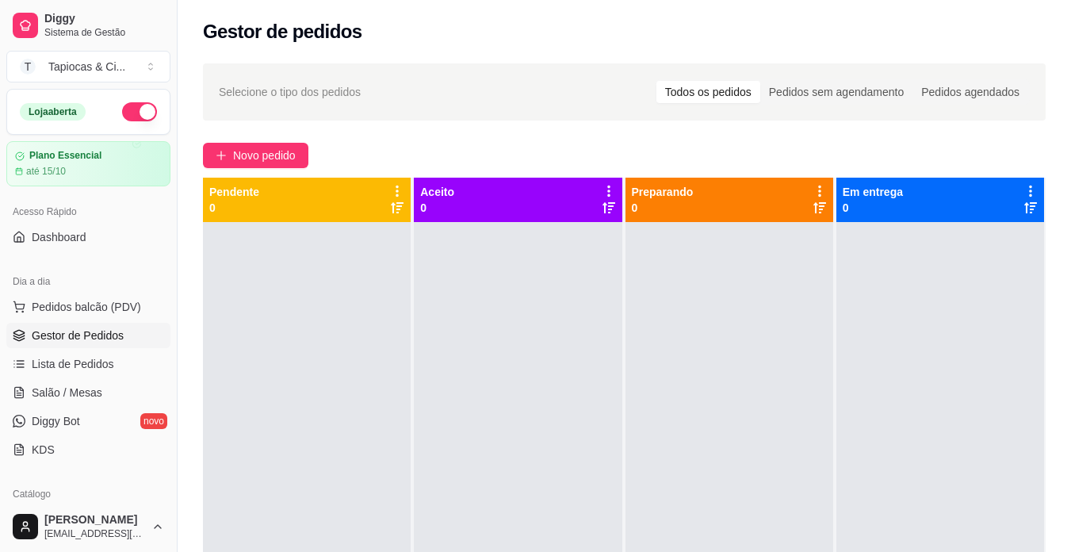
click at [133, 110] on button "button" at bounding box center [139, 111] width 35 height 19
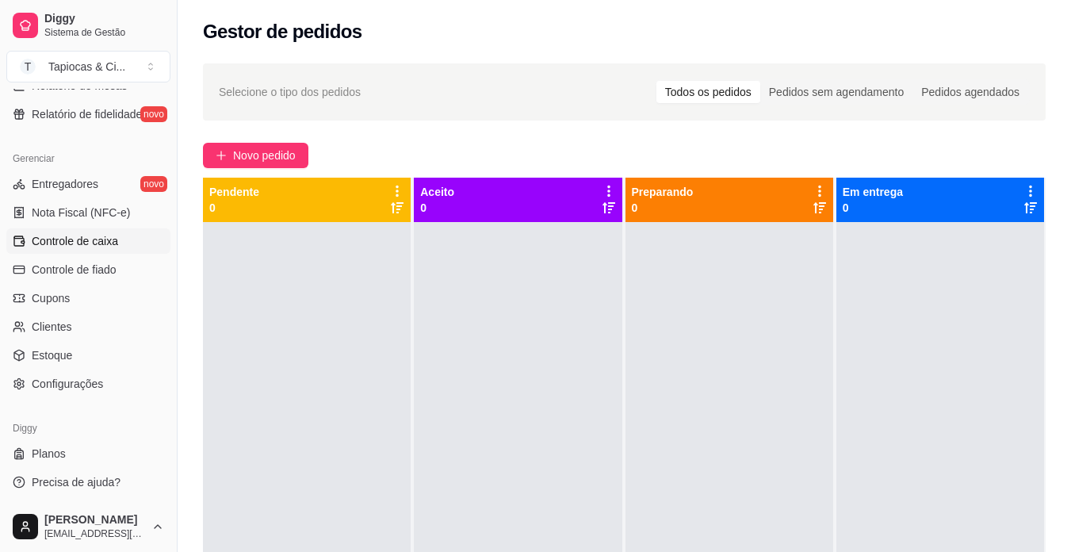
click at [45, 244] on span "Controle de caixa" at bounding box center [75, 241] width 86 height 16
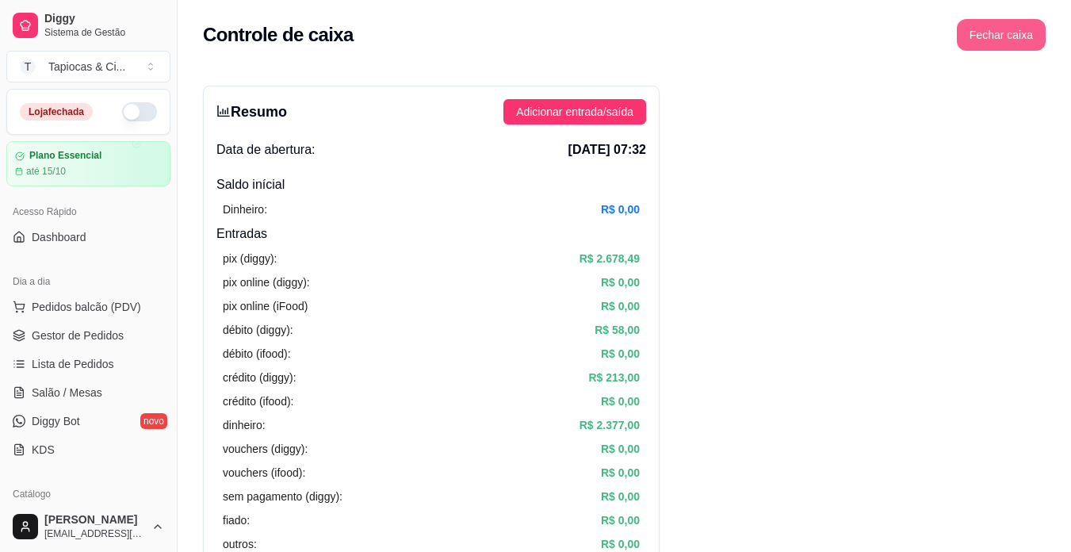
click at [987, 40] on button "Fechar caixa" at bounding box center [1001, 35] width 89 height 32
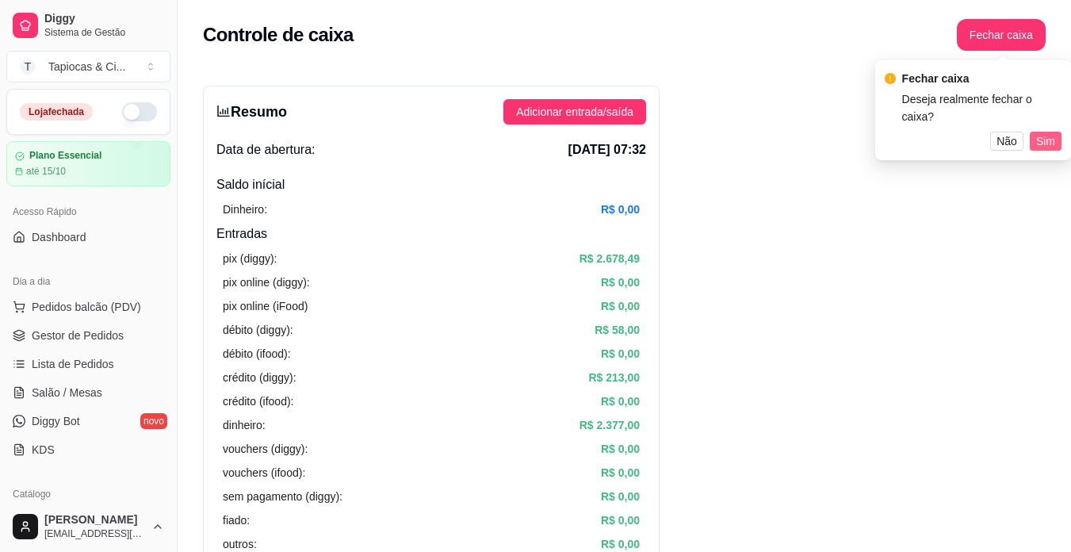
click at [1049, 132] on span "Sim" at bounding box center [1045, 140] width 19 height 17
